Goal: Information Seeking & Learning: Learn about a topic

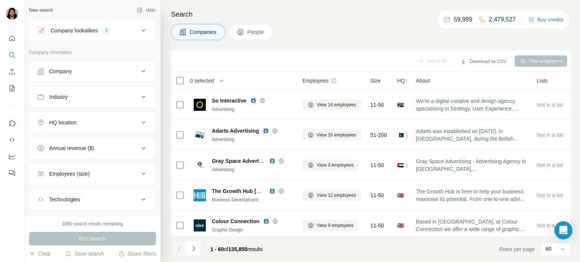
click at [111, 76] on button "Company" at bounding box center [92, 71] width 126 height 18
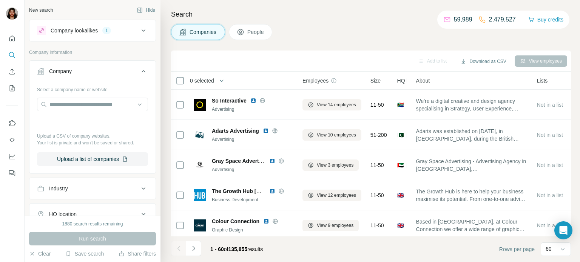
click at [111, 76] on button "Company" at bounding box center [92, 72] width 126 height 21
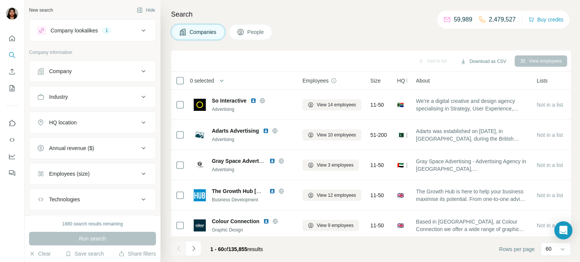
click at [140, 123] on icon at bounding box center [143, 122] width 9 height 9
click at [110, 141] on input "text" at bounding box center [92, 142] width 111 height 14
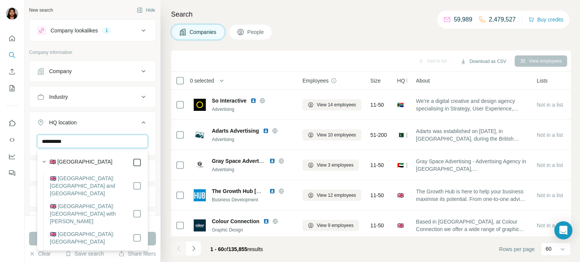
type input "**********"
click at [29, 186] on ul "**********" at bounding box center [92, 159] width 127 height 198
click at [28, 180] on div "**********" at bounding box center [93, 108] width 136 height 216
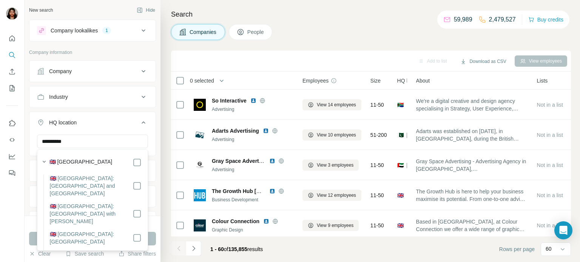
click at [93, 92] on button "Industry" at bounding box center [92, 97] width 126 height 18
click at [27, 192] on div "**********" at bounding box center [93, 108] width 136 height 216
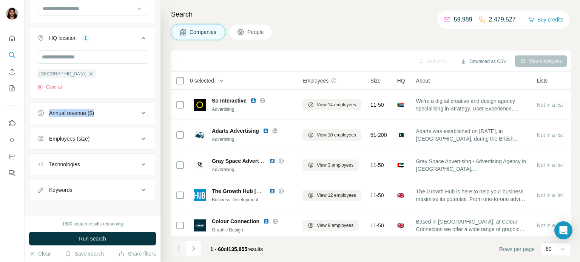
scroll to position [112, 0]
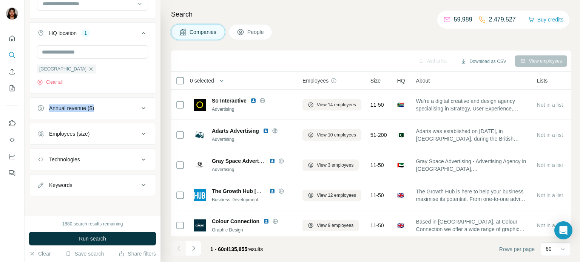
click at [90, 141] on button "Employees (size)" at bounding box center [92, 134] width 126 height 18
click at [44, 192] on icon at bounding box center [41, 192] width 9 height 9
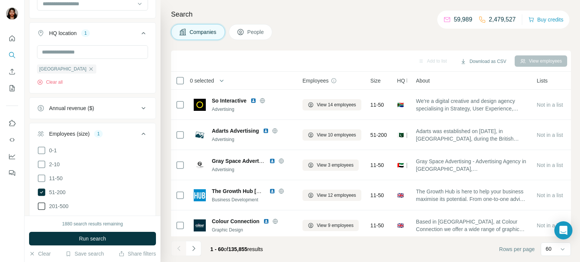
click at [38, 206] on icon at bounding box center [41, 206] width 9 height 9
click at [44, 178] on icon at bounding box center [41, 178] width 9 height 9
click at [43, 165] on icon at bounding box center [41, 164] width 9 height 9
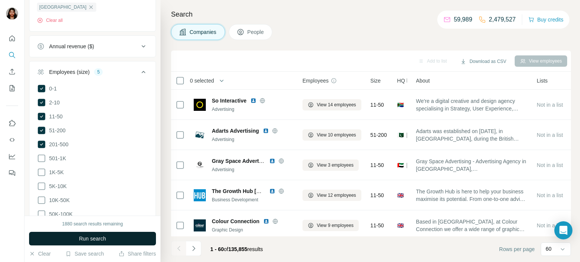
click at [95, 238] on span "Run search" at bounding box center [92, 239] width 27 height 8
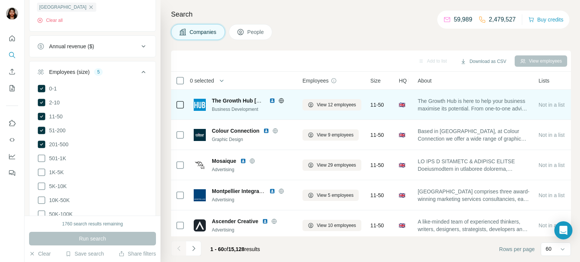
click at [281, 102] on icon at bounding box center [281, 100] width 2 height 5
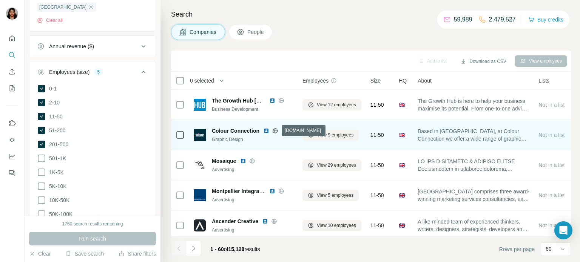
click at [309, 29] on div "Search Companies People Add to list Download as CSV View employees 0 selected C…" at bounding box center [369, 131] width 419 height 262
click at [274, 130] on icon at bounding box center [275, 130] width 2 height 5
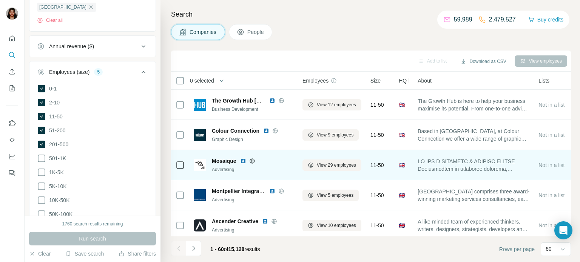
click at [253, 158] on icon at bounding box center [252, 161] width 6 height 6
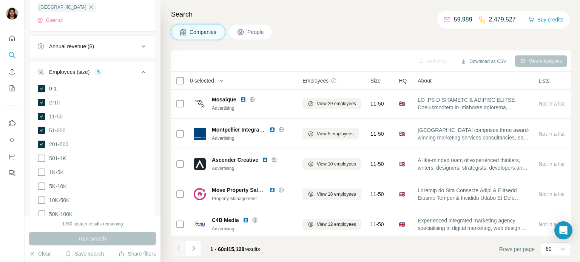
scroll to position [62, 0]
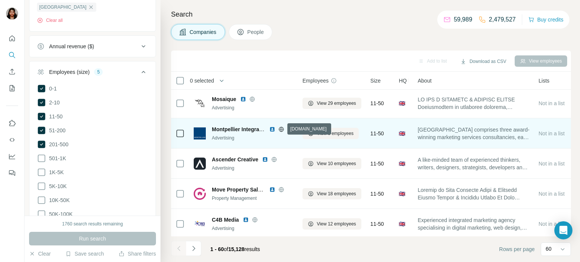
click at [280, 129] on icon at bounding box center [281, 129] width 6 height 6
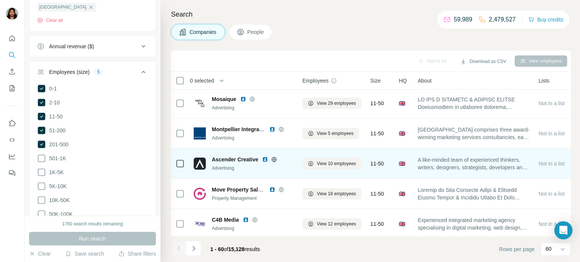
click at [276, 158] on icon at bounding box center [274, 160] width 6 height 6
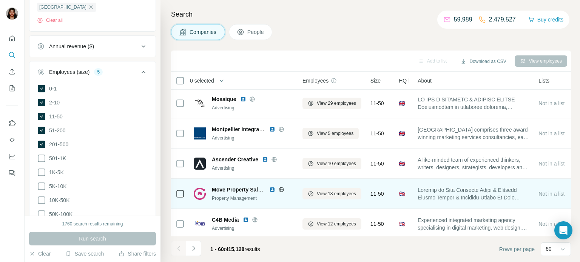
click at [281, 191] on icon at bounding box center [281, 190] width 6 height 6
click at [282, 190] on icon at bounding box center [281, 190] width 6 height 6
